Goal: Information Seeking & Learning: Check status

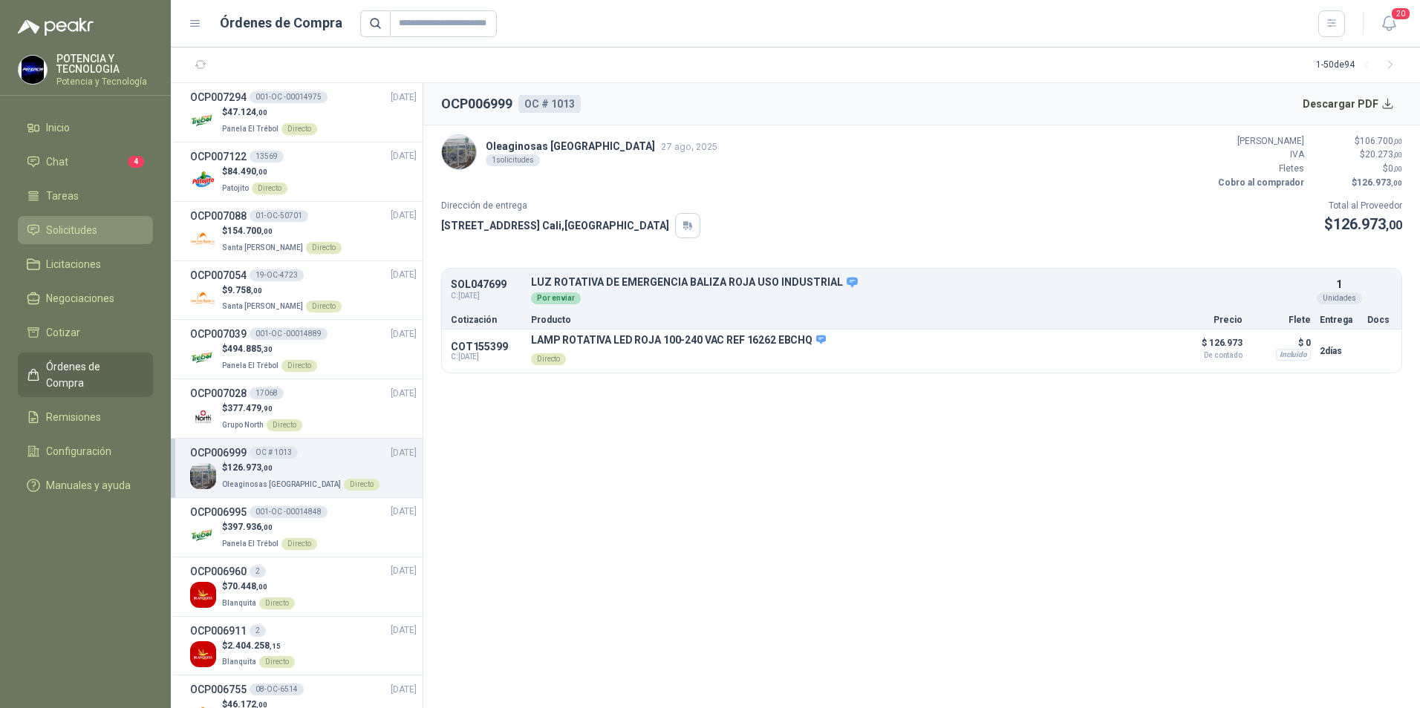
click at [106, 229] on li "Solicitudes" at bounding box center [85, 230] width 117 height 16
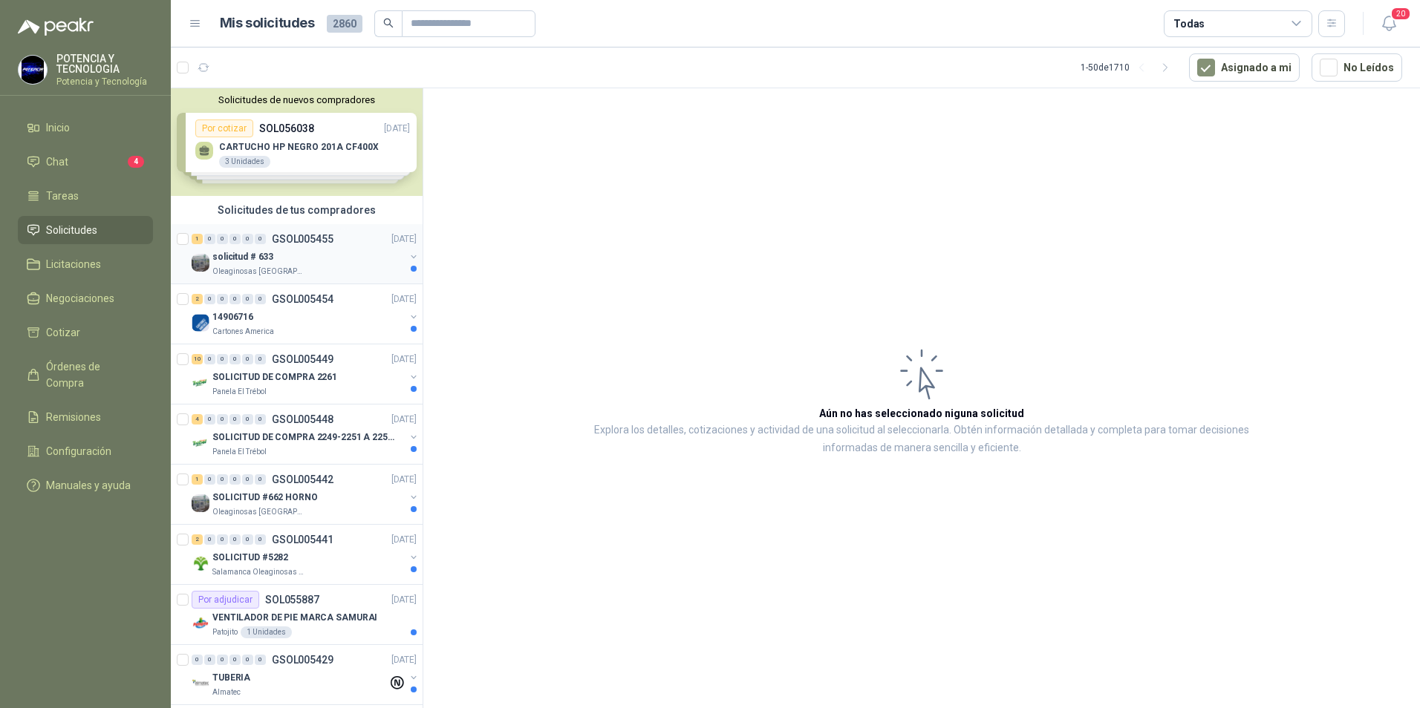
click at [281, 267] on p "Oleaginosas [GEOGRAPHIC_DATA]" at bounding box center [259, 272] width 94 height 12
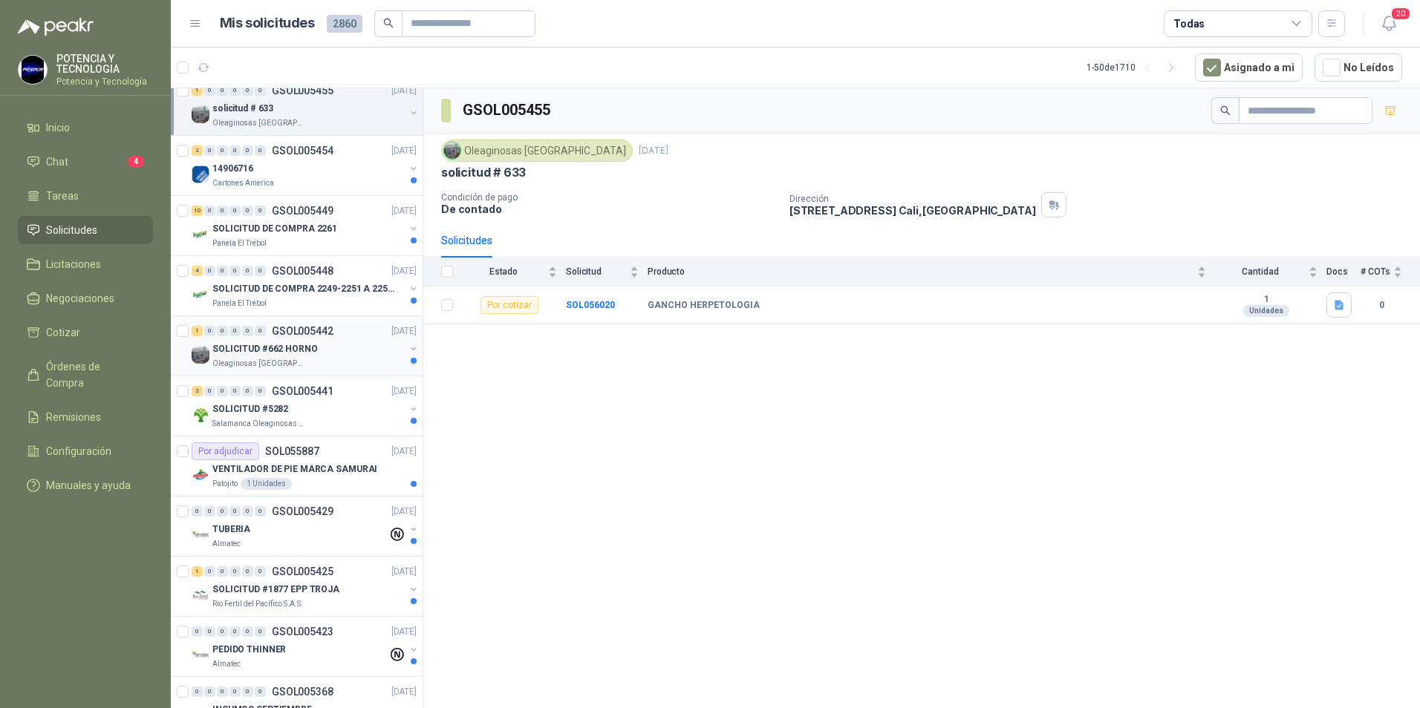
scroll to position [223, 0]
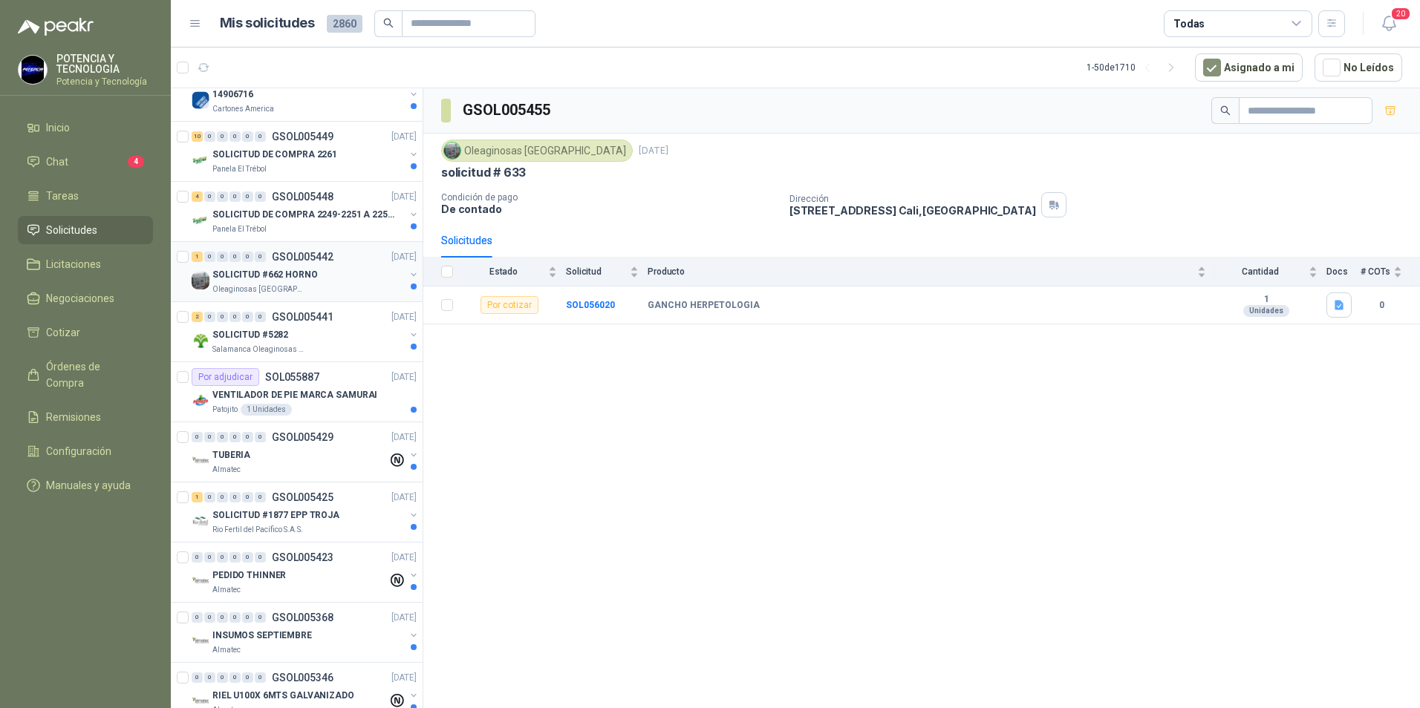
click at [291, 270] on p "SOLICITUD #662 HORNO" at bounding box center [264, 275] width 105 height 14
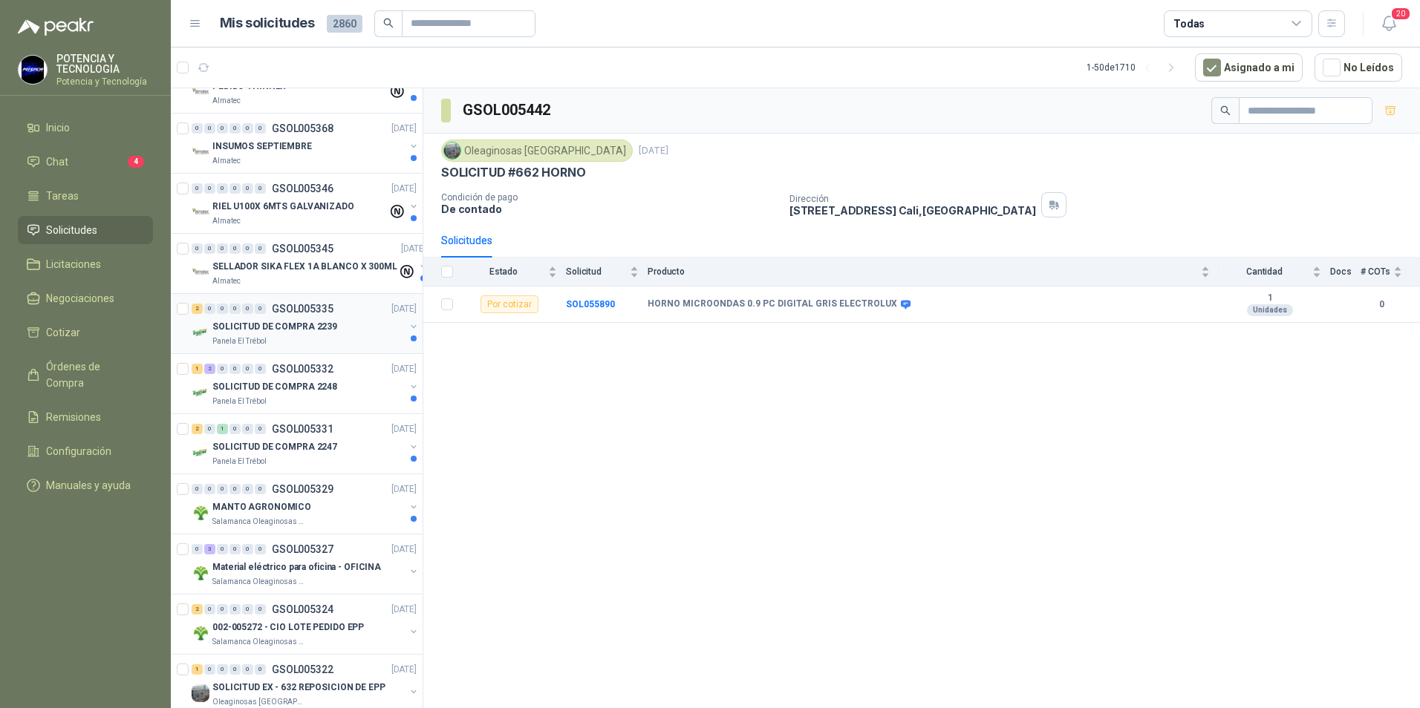
scroll to position [743, 0]
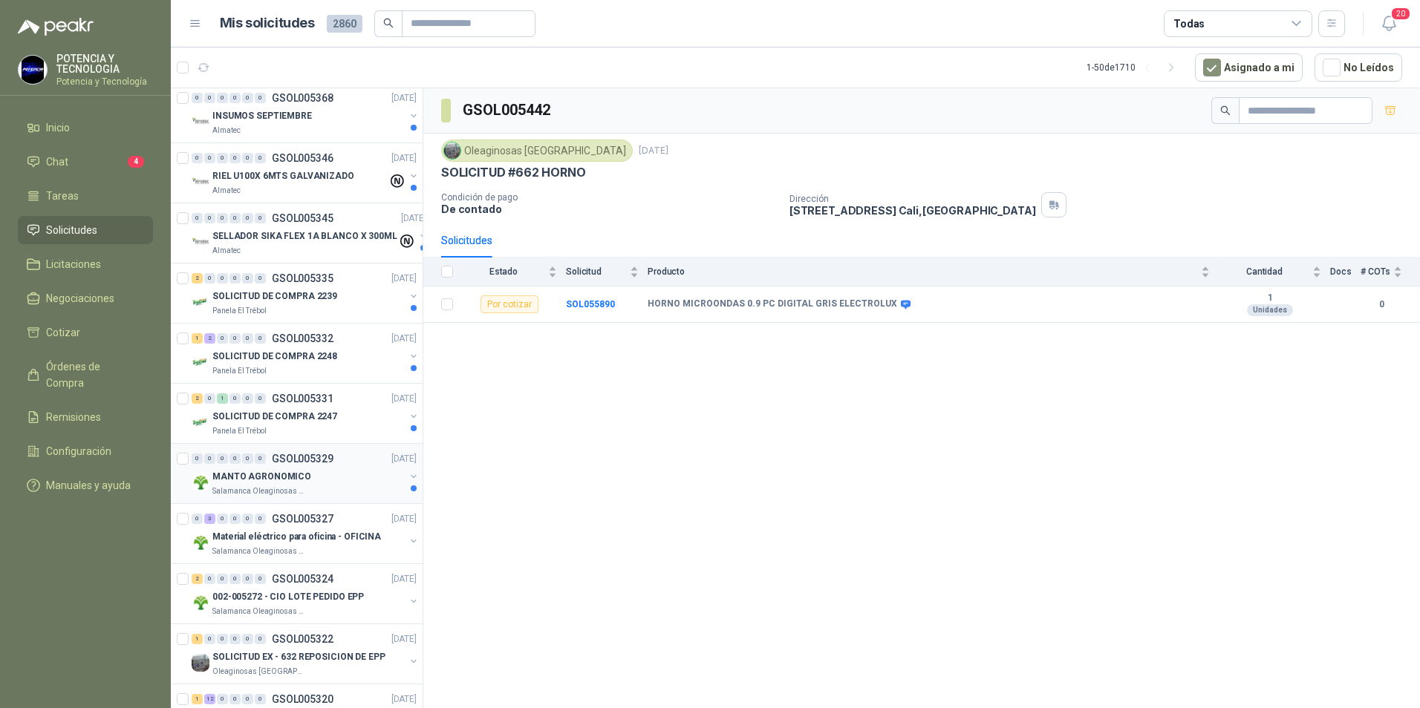
click at [293, 476] on p "MANTO AGRONOMICO" at bounding box center [261, 477] width 99 height 14
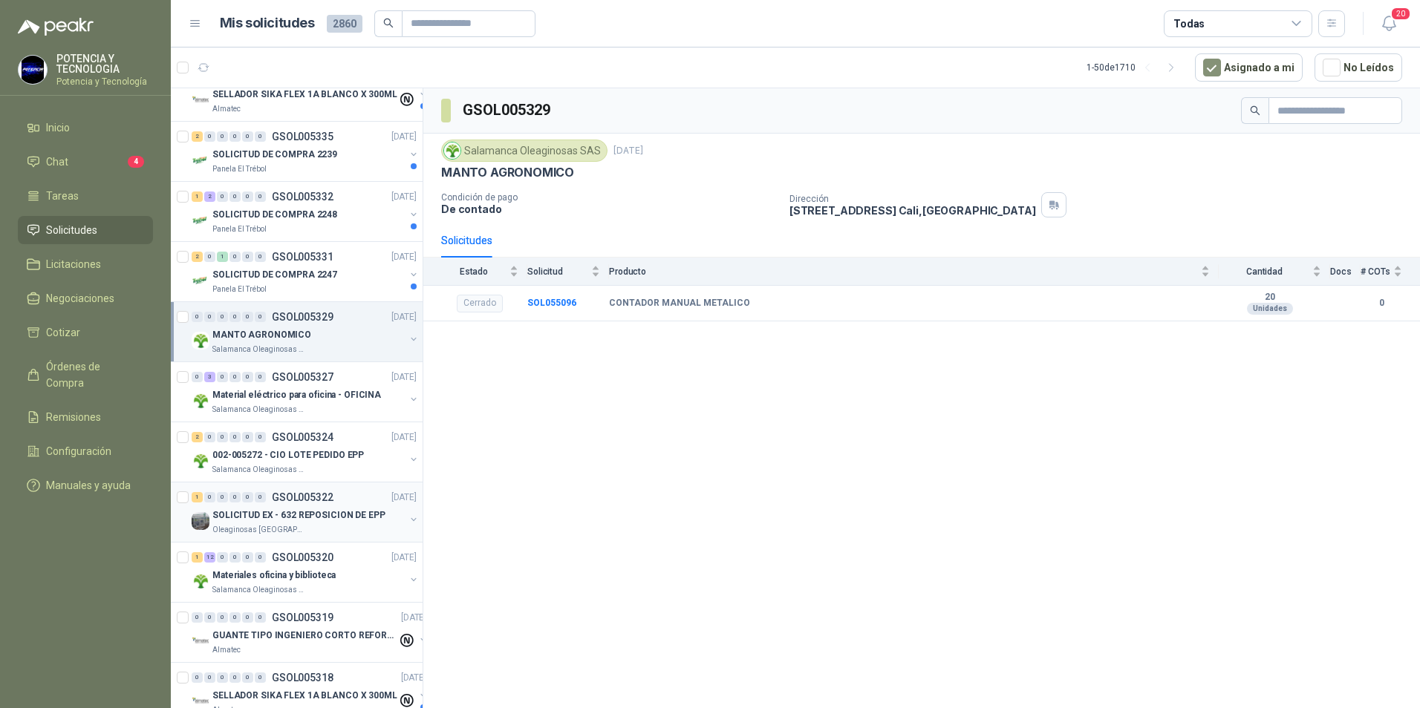
scroll to position [891, 0]
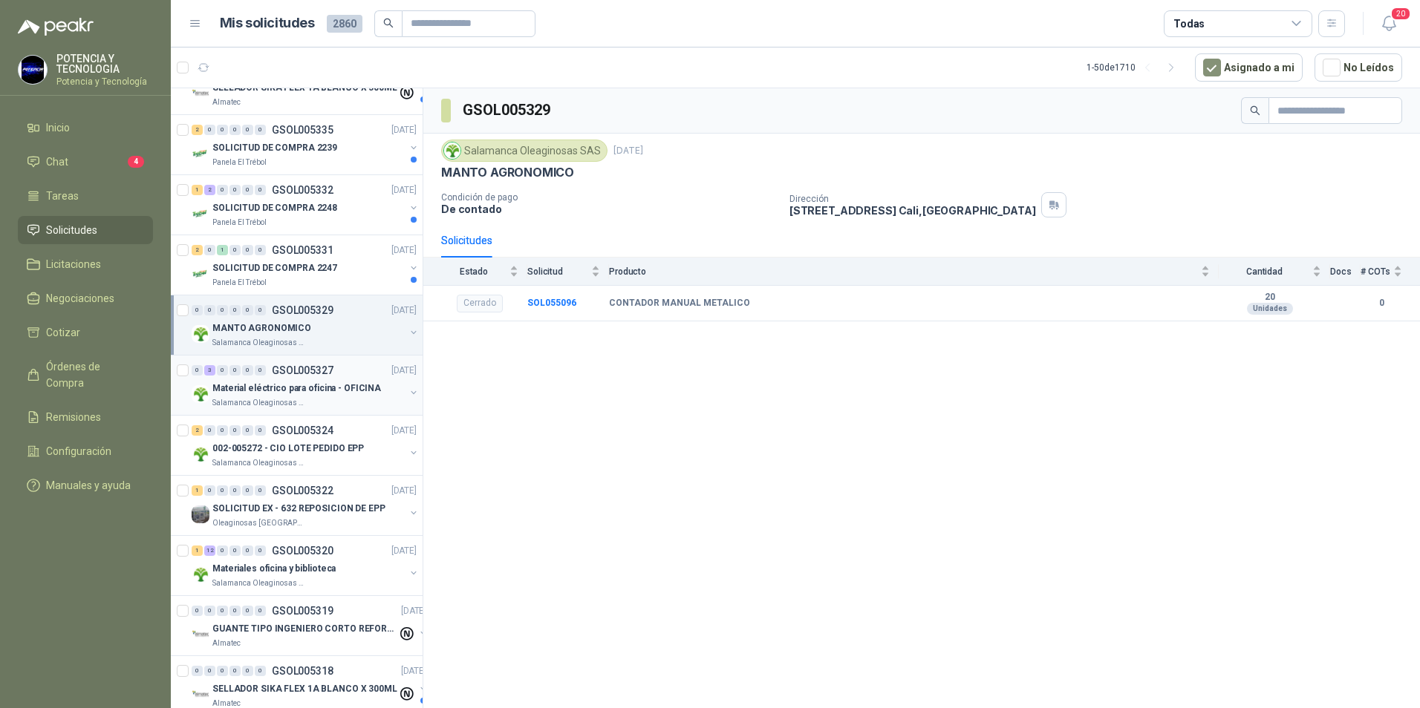
click at [305, 356] on div "0 3 0 0 0 0 GSOL005327 [DATE] Material eléctrico para oficina - OFICINA Salaman…" at bounding box center [297, 386] width 252 height 60
click at [300, 336] on div "MANTO AGRONOMICO" at bounding box center [308, 328] width 192 height 18
click at [293, 375] on p "SOL055096" at bounding box center [287, 370] width 54 height 10
click at [280, 450] on p "Material eléctrico para oficina - OFICINA" at bounding box center [296, 449] width 169 height 14
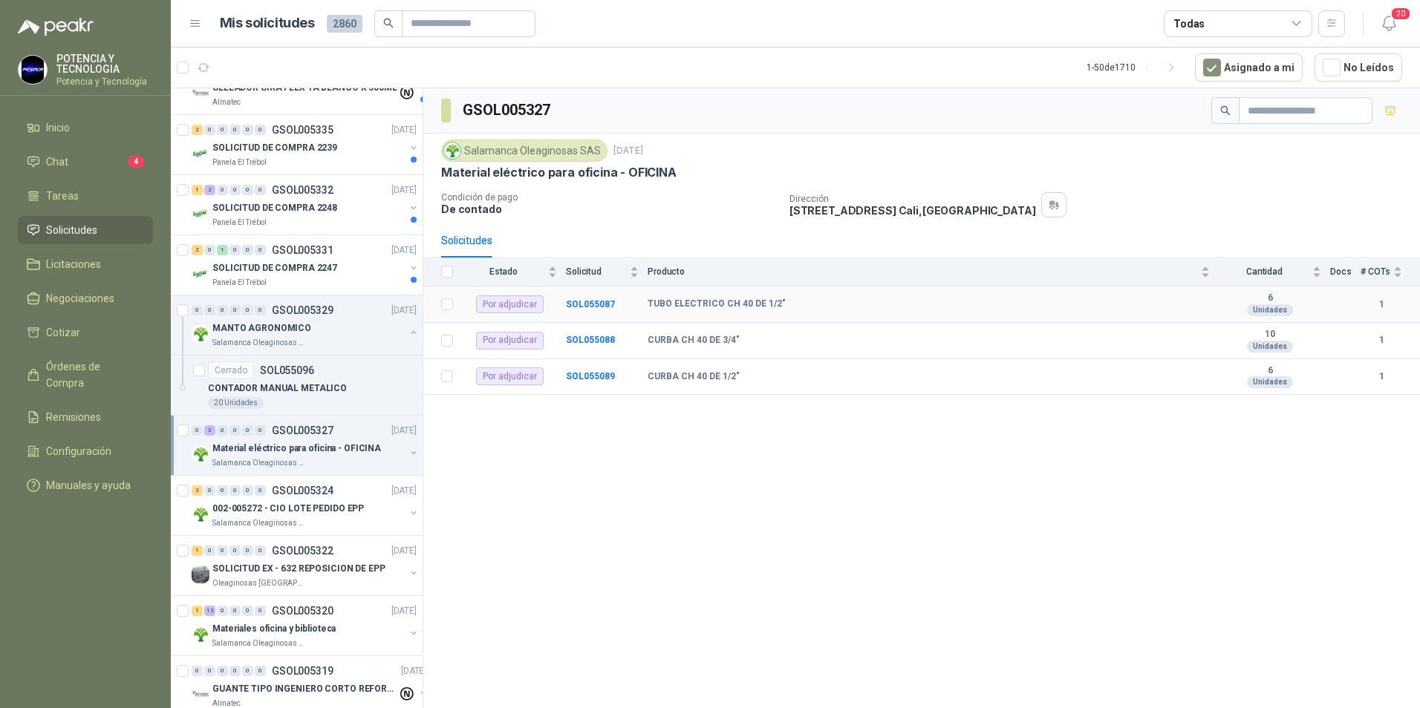
click at [1406, 298] on td "1" at bounding box center [1389, 305] width 59 height 36
click at [1383, 306] on b "1" at bounding box center [1381, 305] width 42 height 14
drag, startPoint x: 1365, startPoint y: 297, endPoint x: 999, endPoint y: 296, distance: 365.3
click at [1334, 302] on tr "Por adjudicar SOL055087 TUBO ELECTRICO CH 40 DE 1/2" 6 Unidades 1" at bounding box center [921, 305] width 997 height 36
click at [588, 302] on b "SOL055087" at bounding box center [590, 304] width 49 height 10
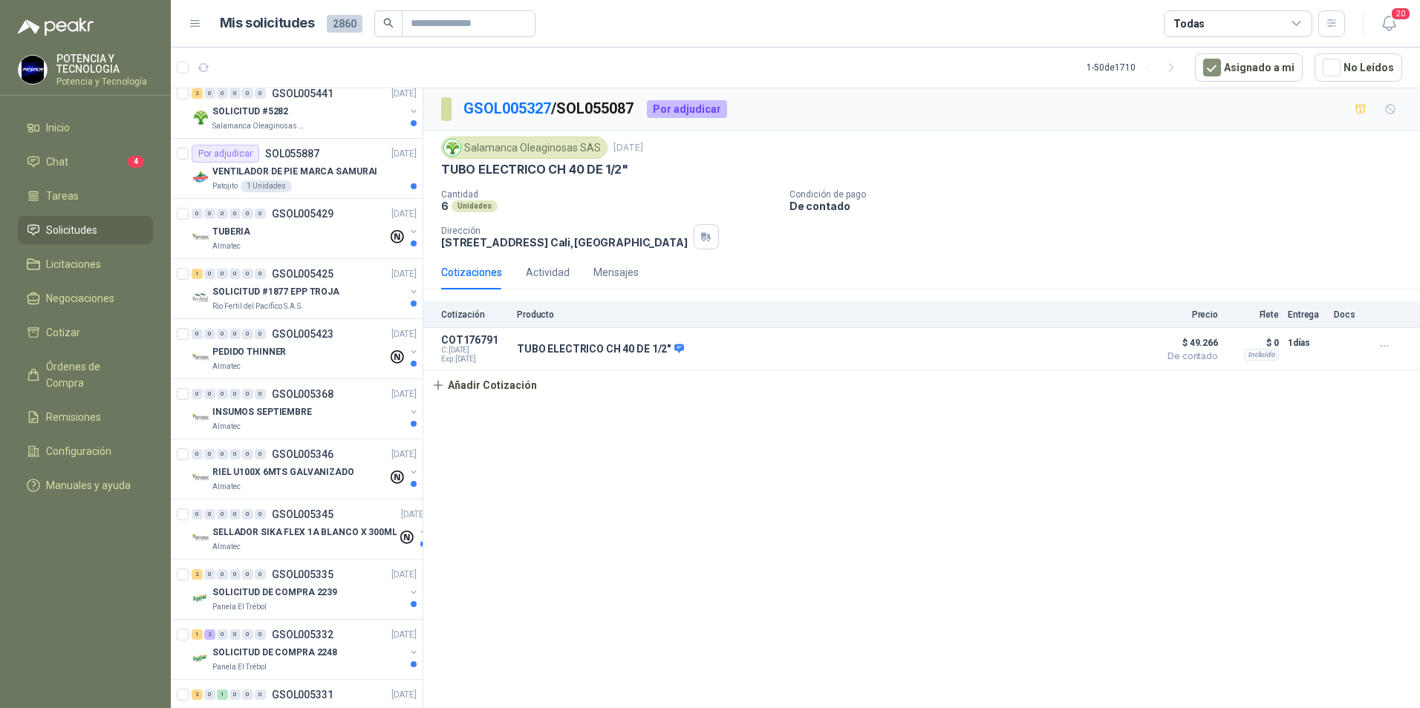
scroll to position [446, 0]
click at [68, 157] on li "Chat 4" at bounding box center [85, 162] width 117 height 16
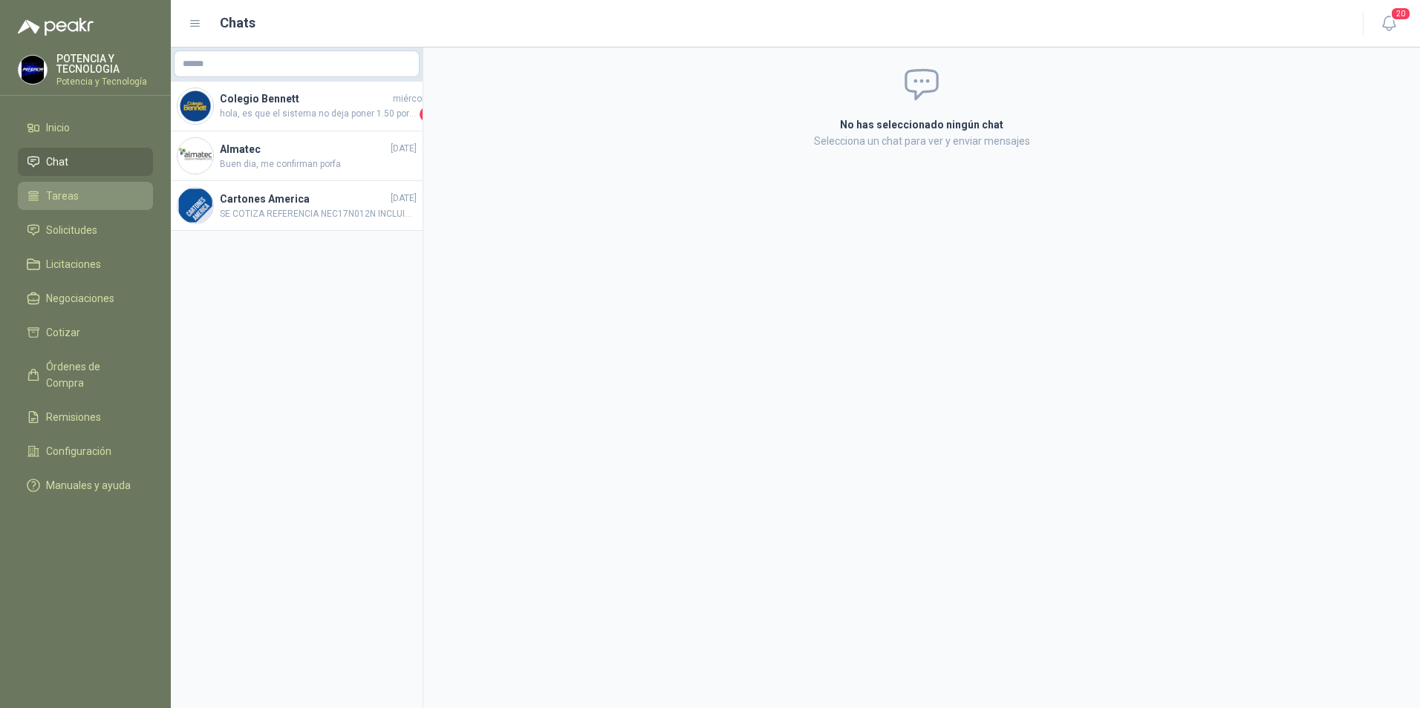
click at [59, 202] on span "Tareas" at bounding box center [62, 196] width 33 height 16
